Goal: Task Accomplishment & Management: Complete application form

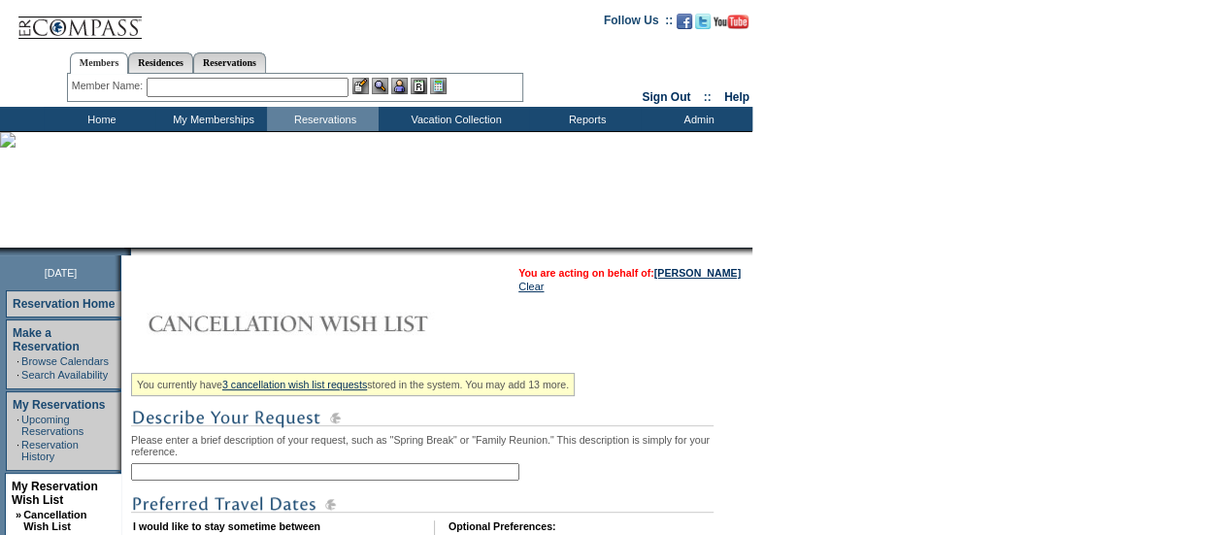
click at [323, 474] on input "text" at bounding box center [325, 471] width 388 height 17
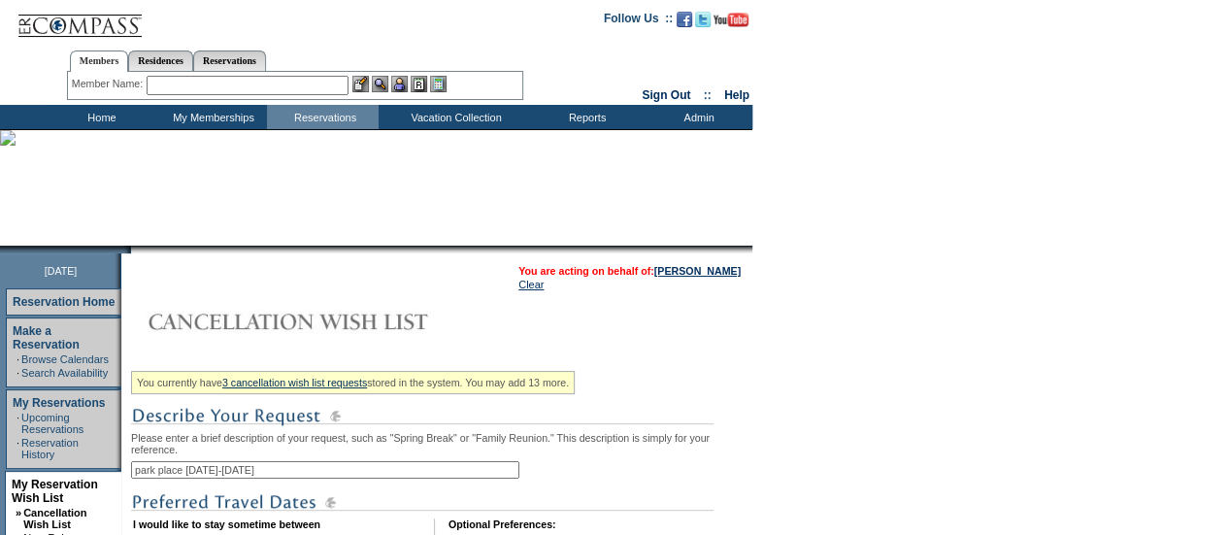
scroll to position [291, 0]
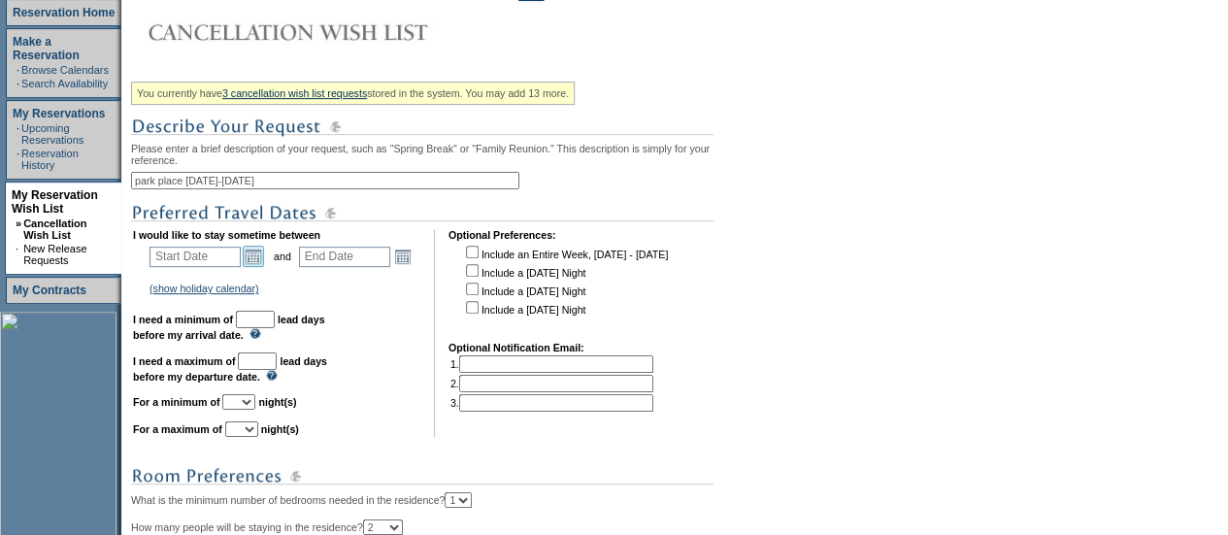
type input "park place [DATE]-[DATE]"
click at [258, 263] on link "Open the calendar popup." at bounding box center [253, 256] width 21 height 21
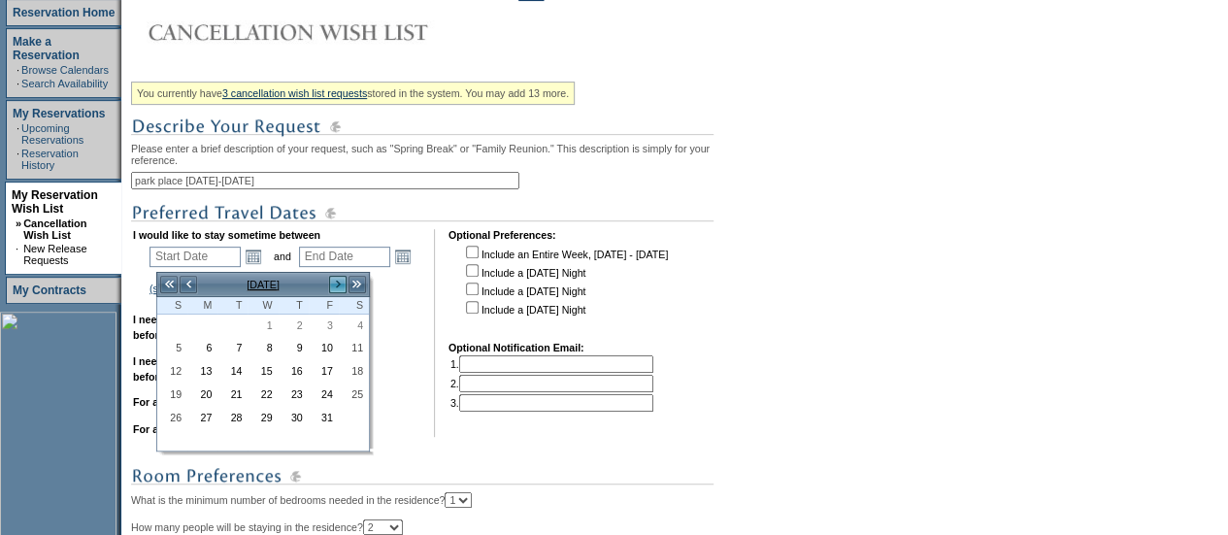
click at [332, 279] on link ">" at bounding box center [337, 284] width 19 height 19
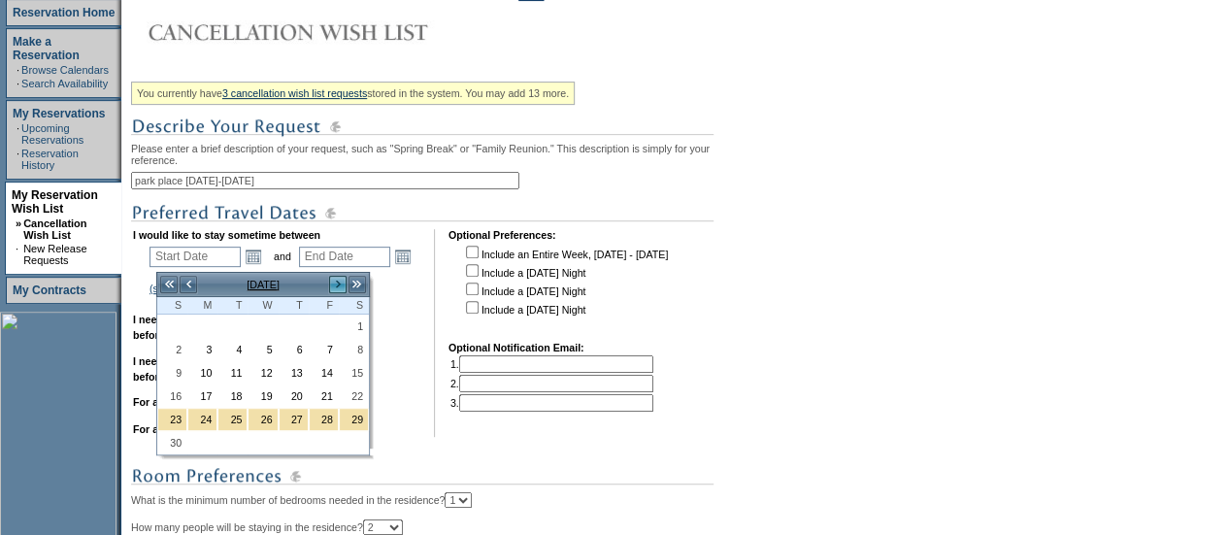
click at [332, 279] on link ">" at bounding box center [337, 284] width 19 height 19
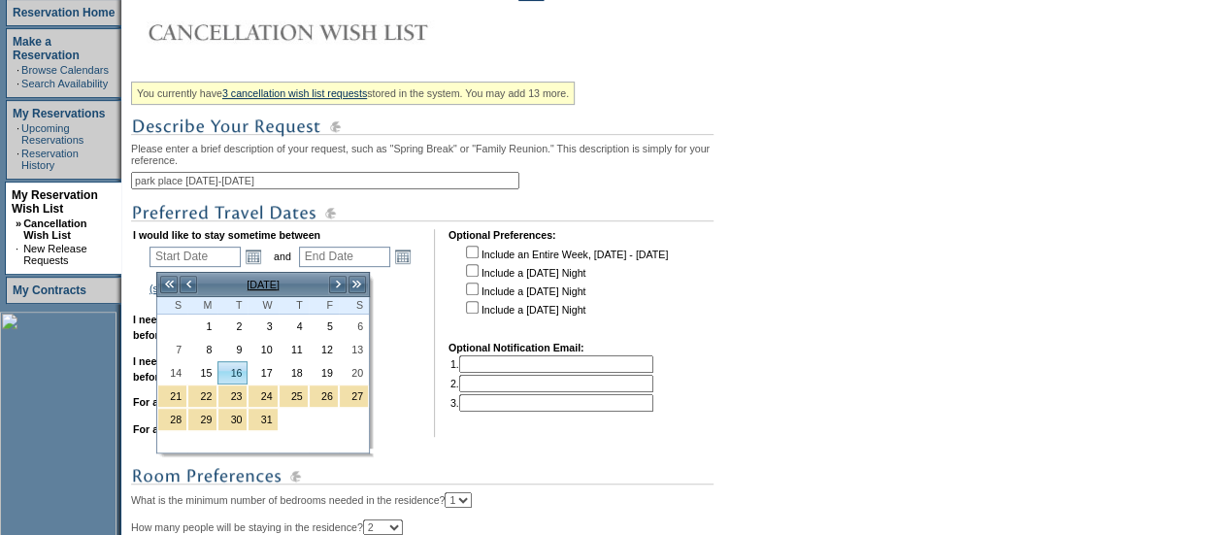
click at [229, 369] on link "16" at bounding box center [232, 372] width 28 height 21
type input "[DATE]"
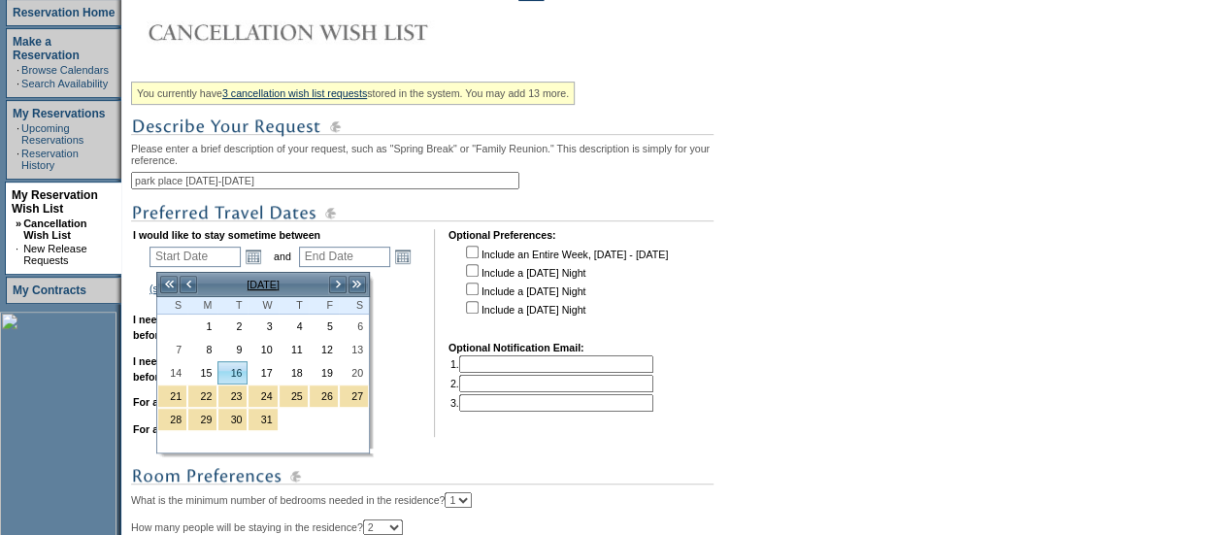
type input "77"
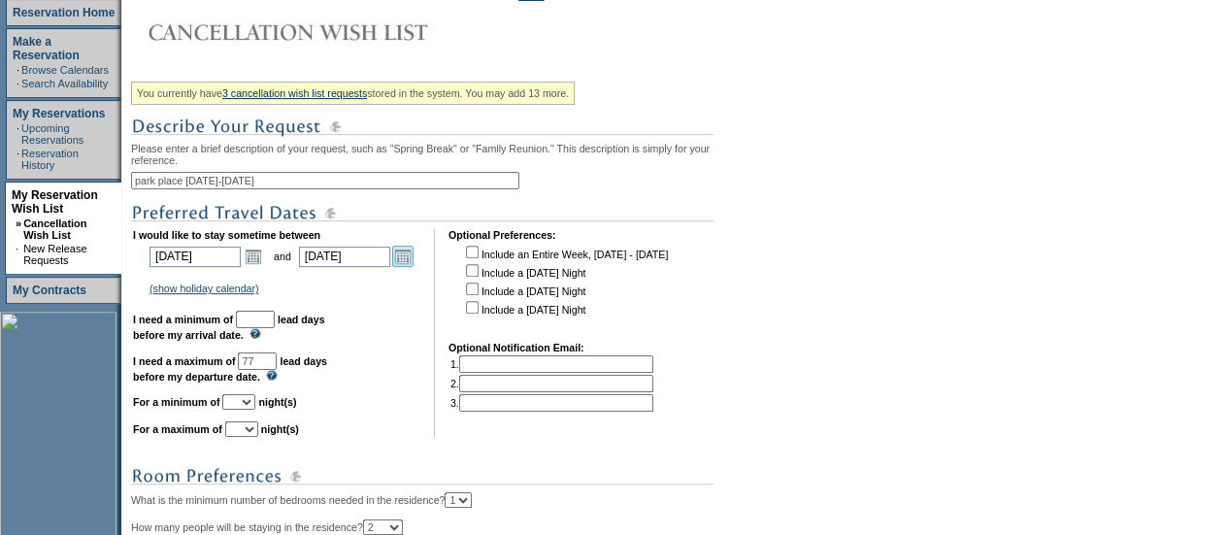
click at [401, 255] on link "Open the calendar popup." at bounding box center [402, 256] width 21 height 21
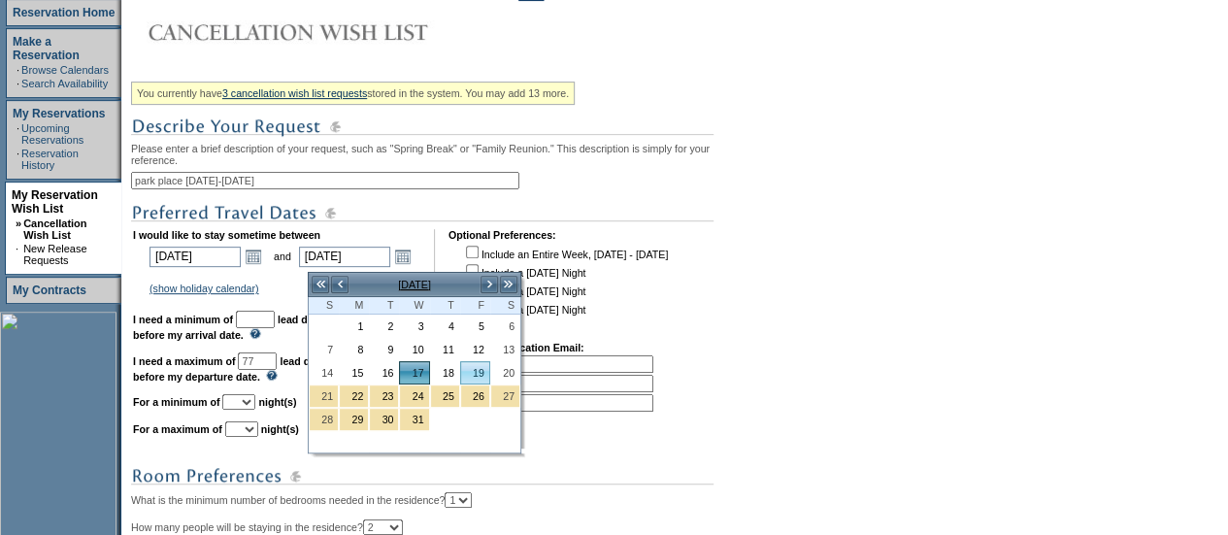
click at [466, 370] on link "19" at bounding box center [475, 372] width 28 height 21
type input "[DATE]"
type input "79"
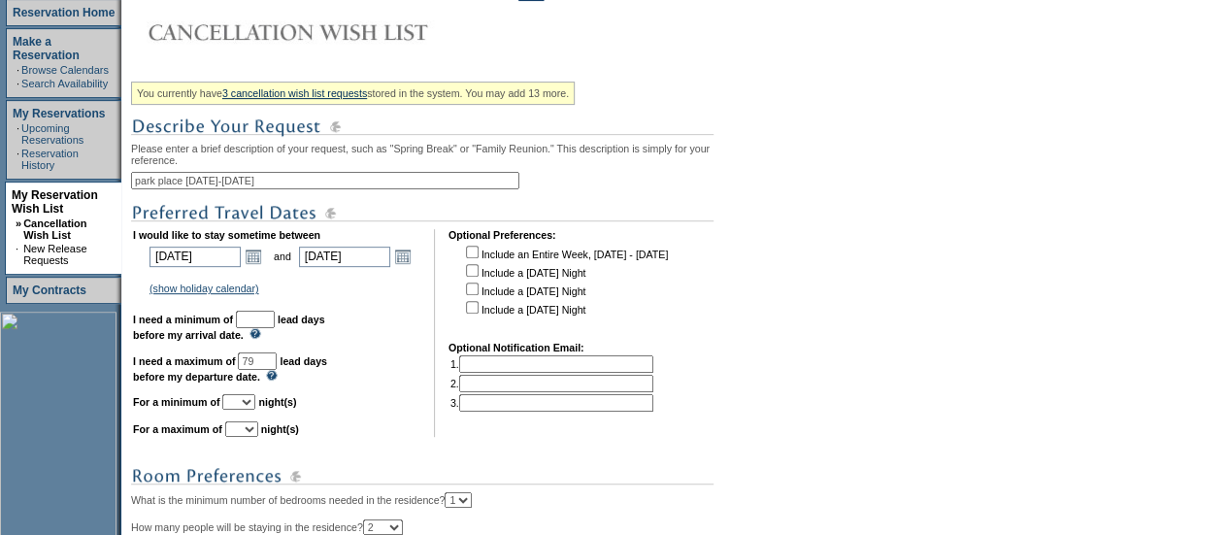
click at [275, 327] on input "text" at bounding box center [255, 319] width 39 height 17
type input "30"
click at [255, 410] on select "1 2 3 4 5 6 7 8 9 10 11 12 13 14" at bounding box center [238, 402] width 33 height 16
select select "2"
click at [246, 404] on select "1 2 3 4 5 6 7 8 9 10 11 12 13 14" at bounding box center [238, 402] width 33 height 16
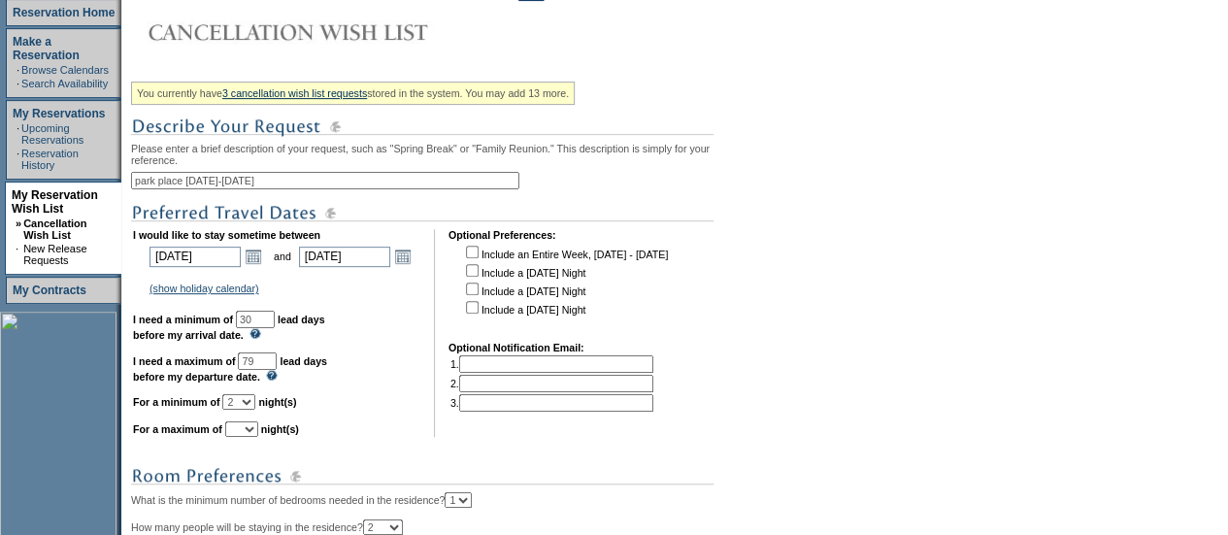
click at [258, 437] on select "1 2 3 4 5 6 7 8 9 10 11 12 13 14" at bounding box center [241, 429] width 33 height 16
select select "3"
click at [248, 431] on select "1 2 3 4 5 6 7 8 9 10 11 12 13 14" at bounding box center [241, 429] width 33 height 16
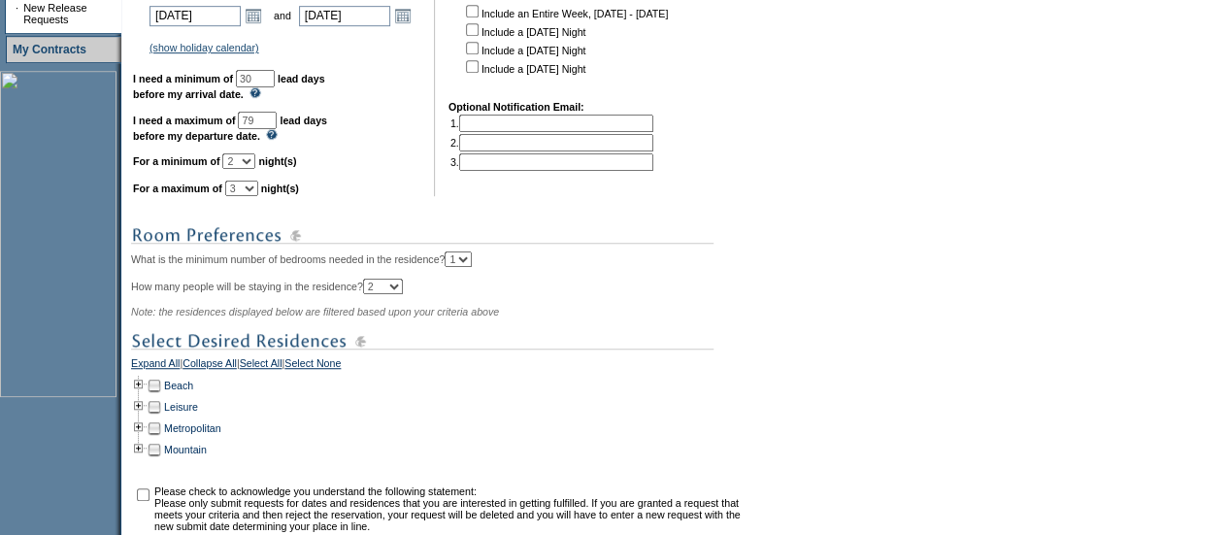
scroll to position [747, 0]
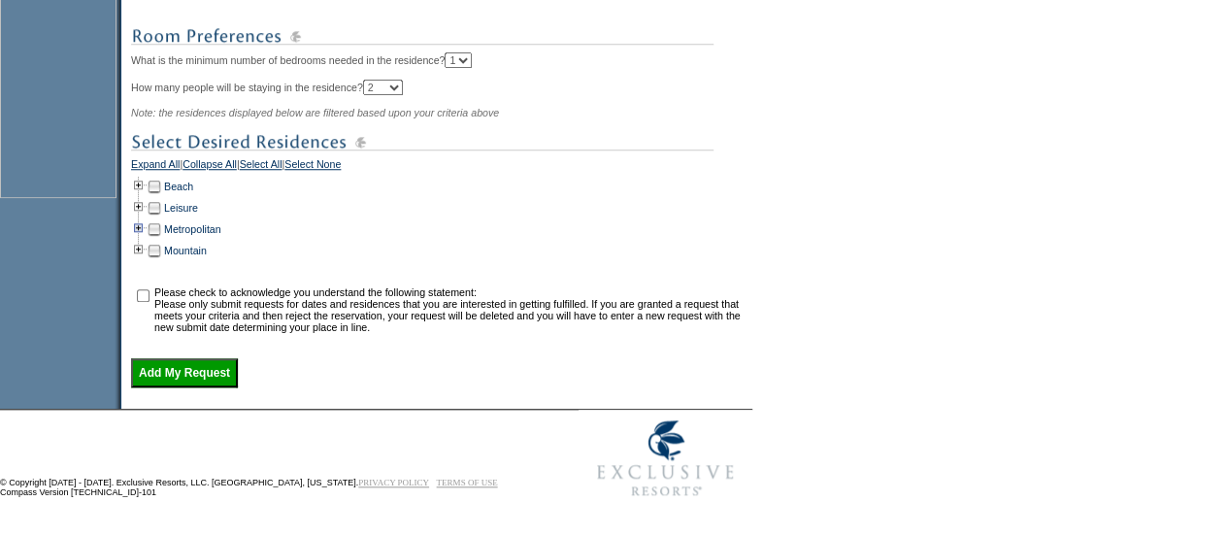
click at [147, 220] on td at bounding box center [139, 228] width 16 height 21
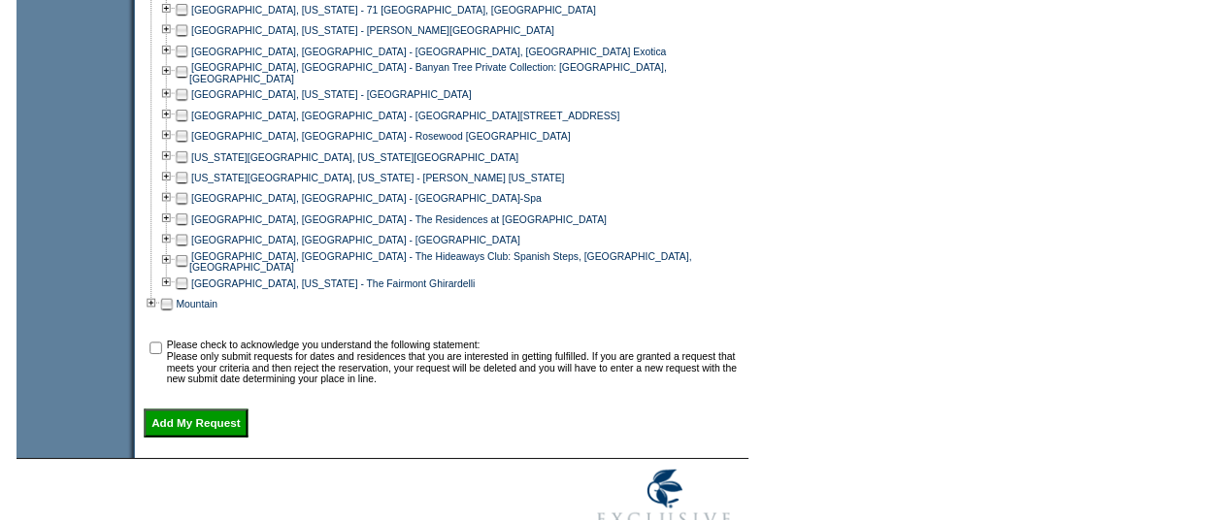
scroll to position [1038, 0]
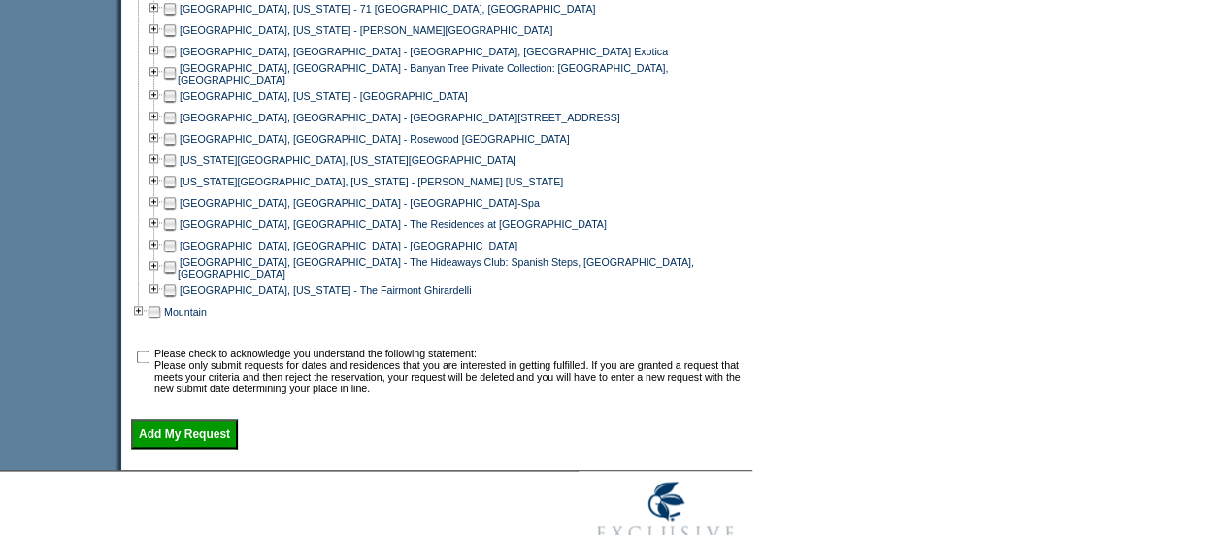
click at [177, 166] on td at bounding box center [170, 159] width 16 height 21
click at [148, 363] on input "checkbox" at bounding box center [143, 356] width 13 height 13
checkbox input "true"
click at [192, 442] on input "Add My Request" at bounding box center [184, 433] width 107 height 29
